Goal: Find specific page/section: Find specific page/section

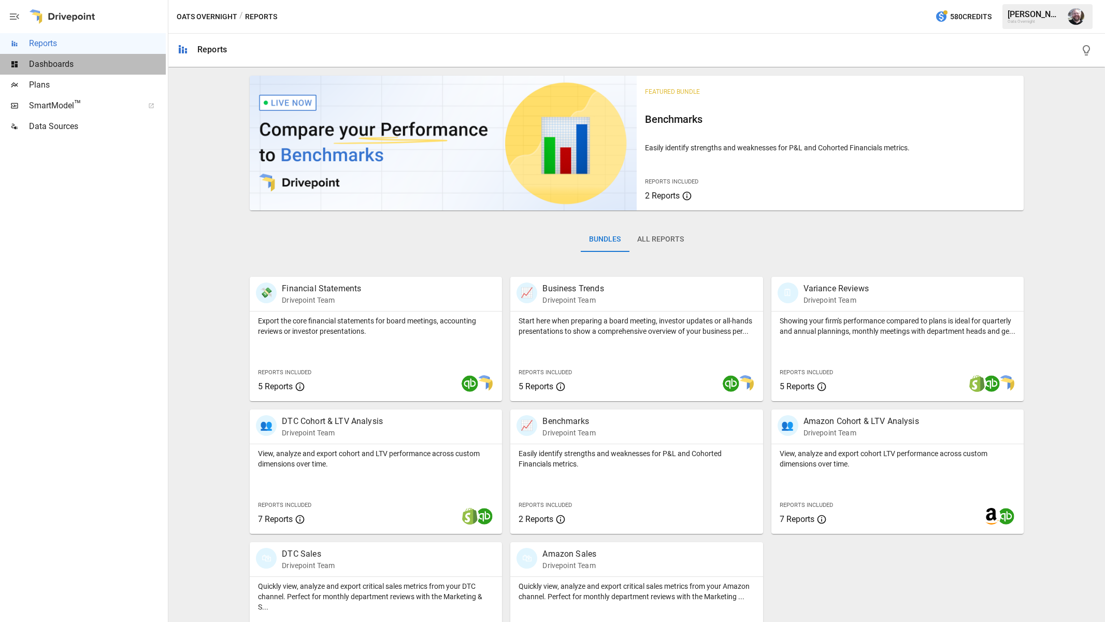
click at [59, 62] on span "Dashboards" at bounding box center [97, 64] width 137 height 12
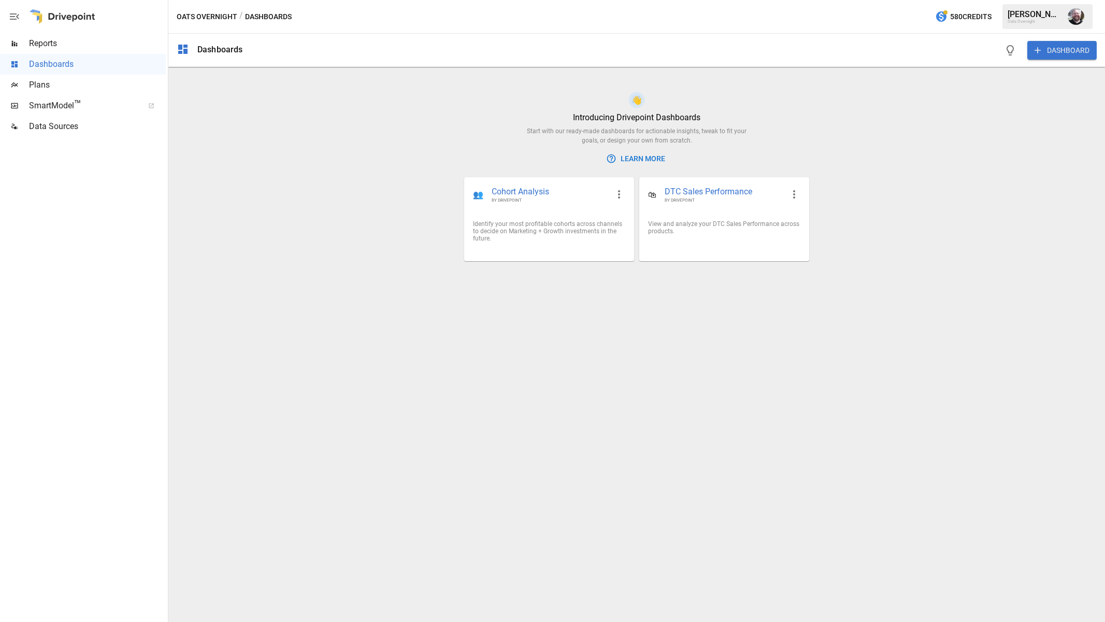
click at [50, 107] on span "SmartModel ™" at bounding box center [83, 105] width 108 height 12
click at [55, 64] on span "Dashboards" at bounding box center [97, 64] width 137 height 12
click at [48, 82] on span "Plans" at bounding box center [97, 85] width 137 height 12
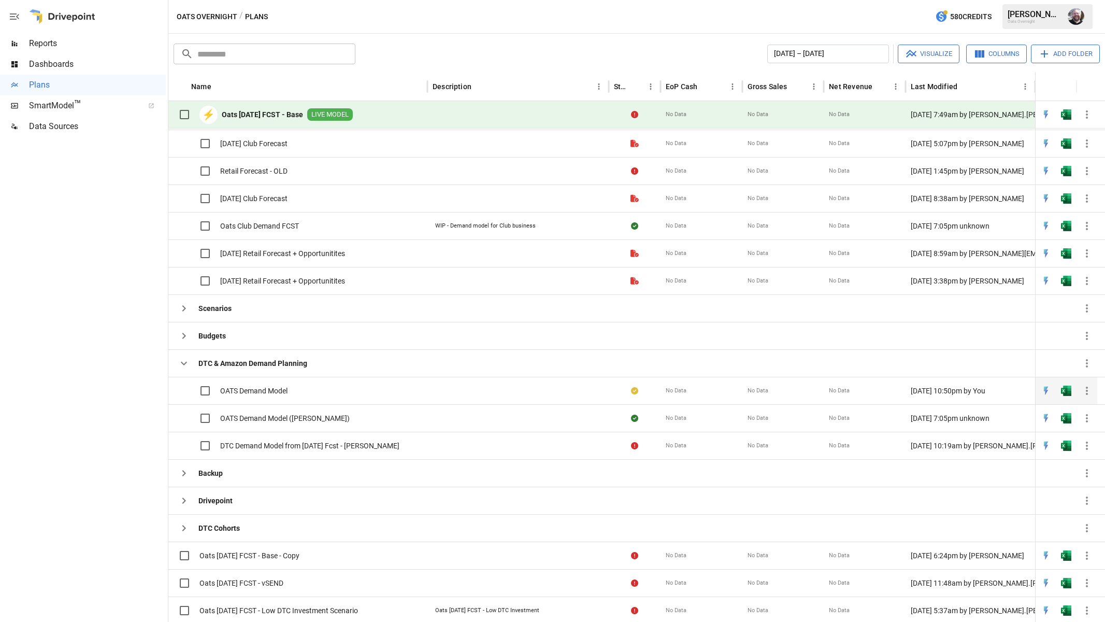
scroll to position [490, 0]
click at [271, 391] on span "OATS Demand Model" at bounding box center [253, 392] width 67 height 10
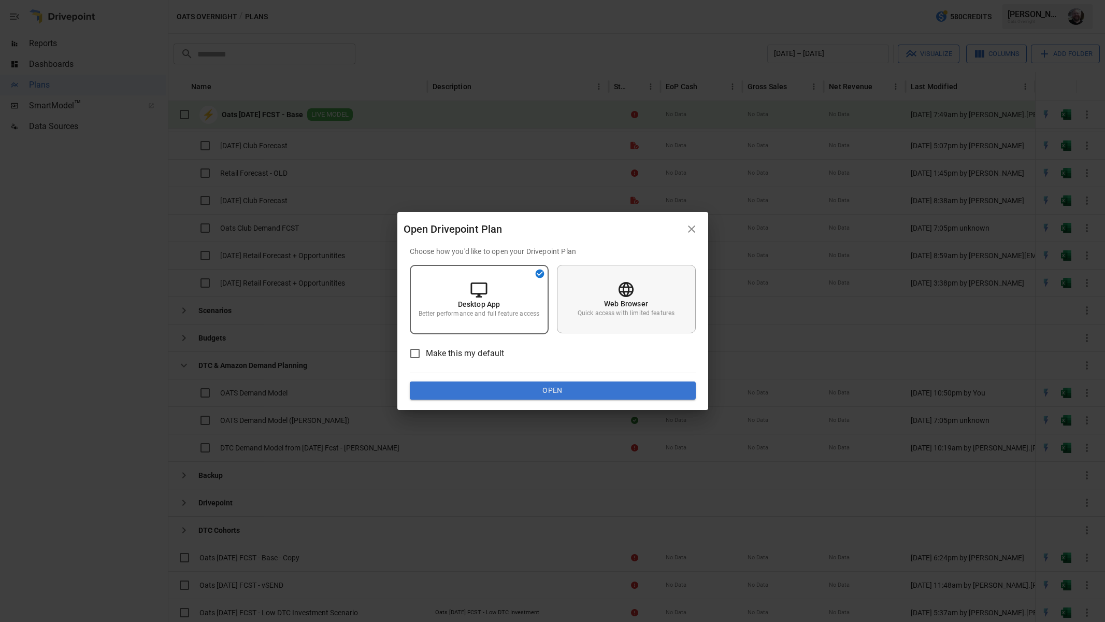
click at [591, 301] on div "Web Browser Quick access with limited features" at bounding box center [626, 299] width 139 height 68
click at [556, 392] on button "Open" at bounding box center [553, 390] width 286 height 19
